Goal: Find specific page/section: Find specific page/section

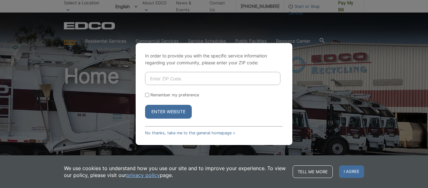
click at [222, 80] on input "Enter ZIP Code" at bounding box center [212, 78] width 135 height 13
type input "92028"
click at [178, 112] on button "Enter Website" at bounding box center [168, 112] width 47 height 14
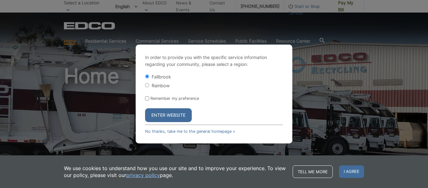
click at [177, 113] on button "Enter Website" at bounding box center [168, 115] width 47 height 14
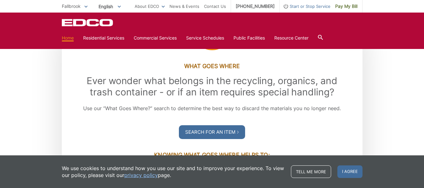
scroll to position [699, 0]
click at [43, 84] on div ".st0{fill-rule:evenodd;clip-rule:evenodd;fill:#fff} What Goes Where Ever wonder…" at bounding box center [212, 152] width 424 height 243
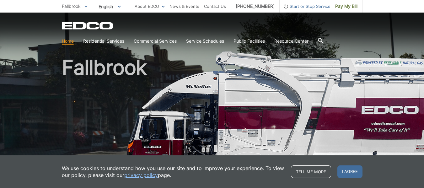
scroll to position [8, 0]
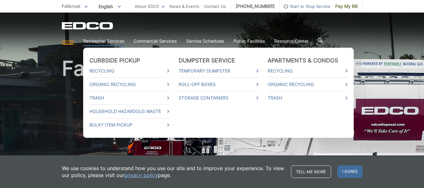
click at [108, 40] on link "Residential Services" at bounding box center [103, 41] width 41 height 7
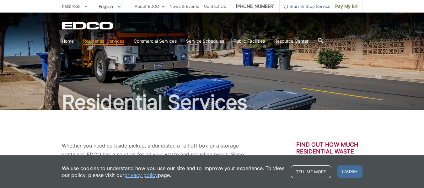
click at [82, 52] on div "Residential Services" at bounding box center [212, 61] width 300 height 97
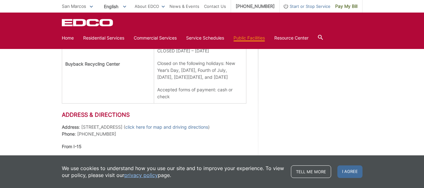
scroll to position [380, 0]
